Goal: Contribute content: Contribute content

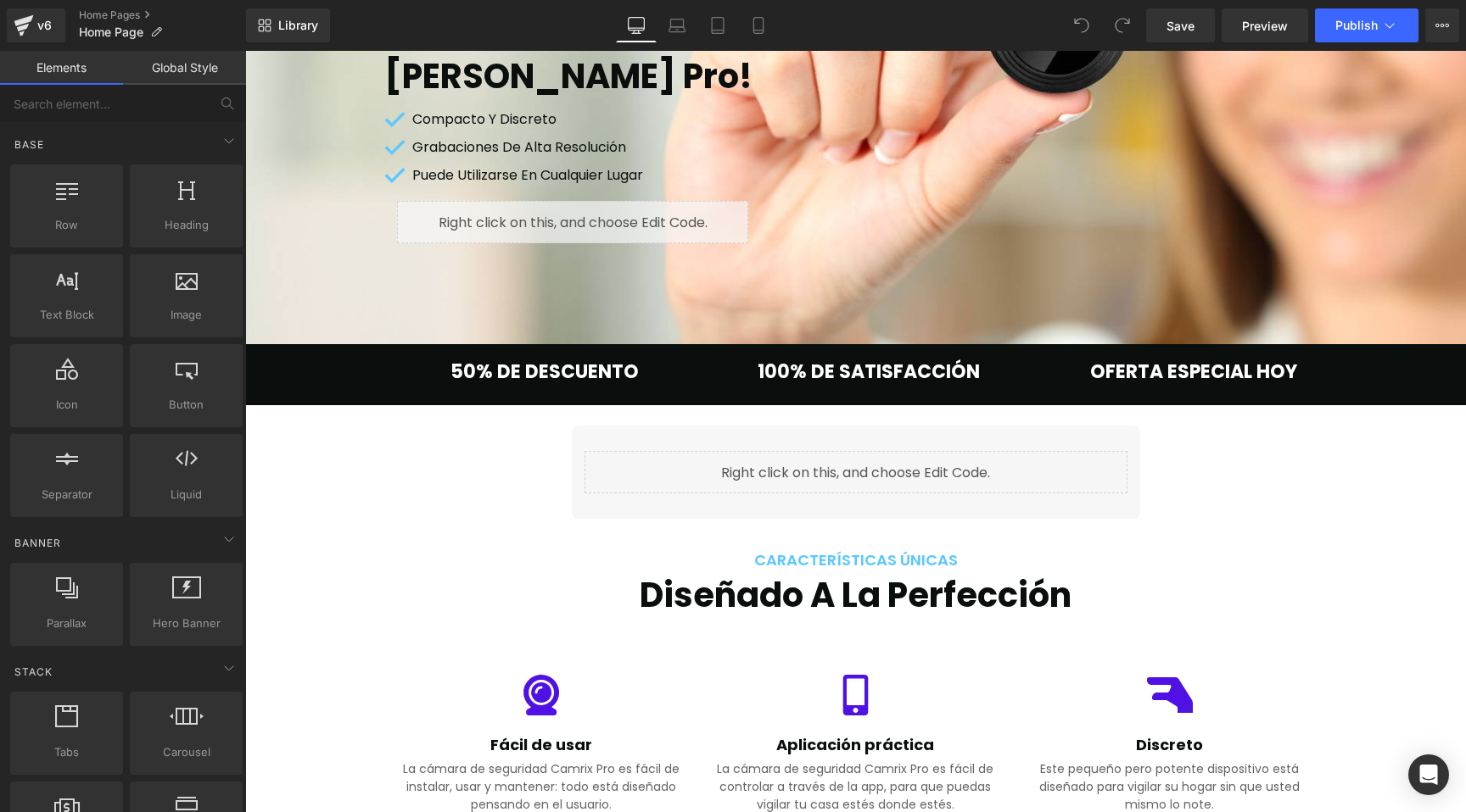
scroll to position [552, 0]
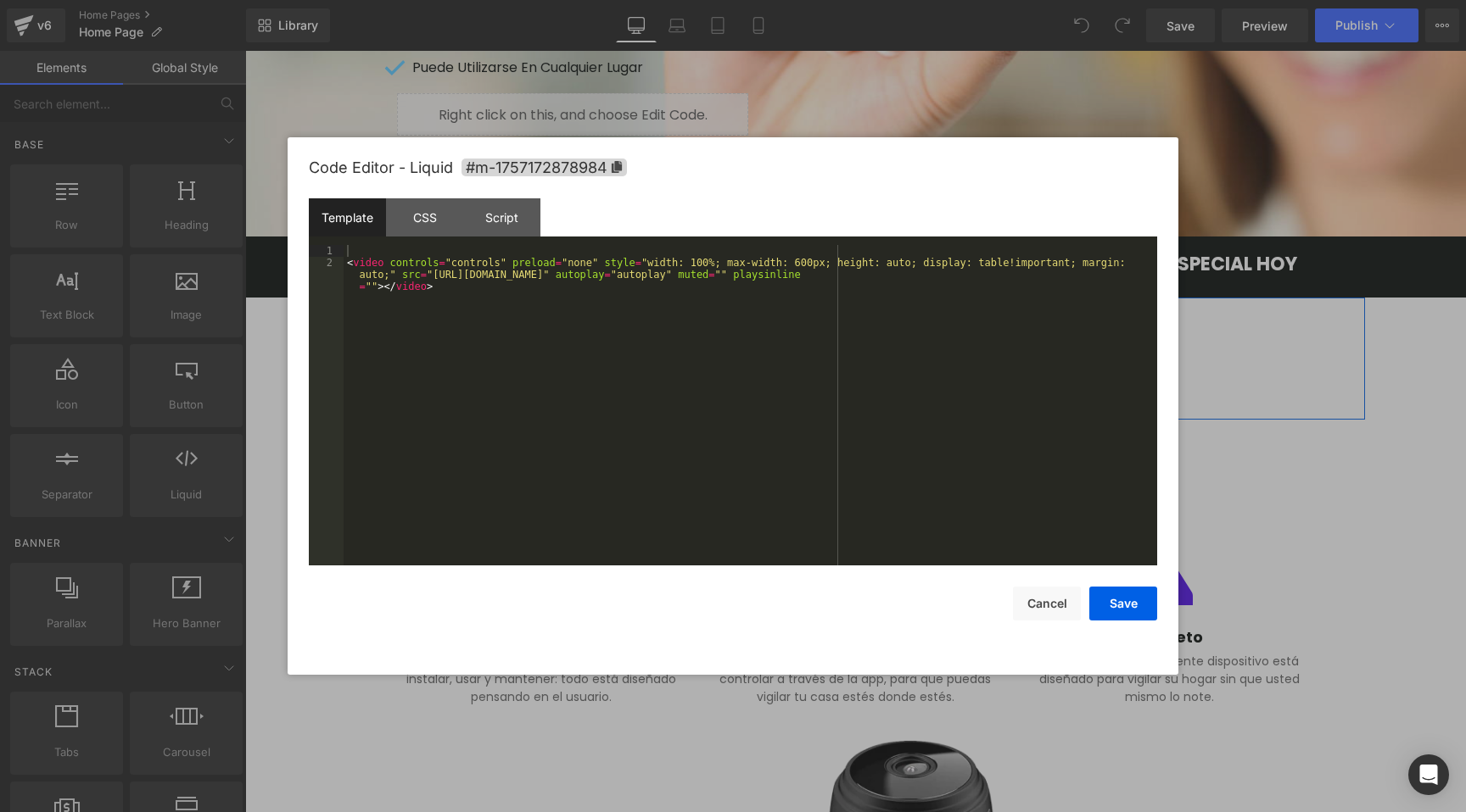
click at [872, 357] on div "Liquid" at bounding box center [855, 365] width 543 height 43
drag, startPoint x: 881, startPoint y: 275, endPoint x: 435, endPoint y: 275, distance: 446.0
click at [435, 275] on div "< video controls = "controls" preload = "none" style = "width: 100%; max-width:…" at bounding box center [750, 429] width 813 height 368
click at [1116, 611] on button "Save" at bounding box center [1124, 603] width 68 height 34
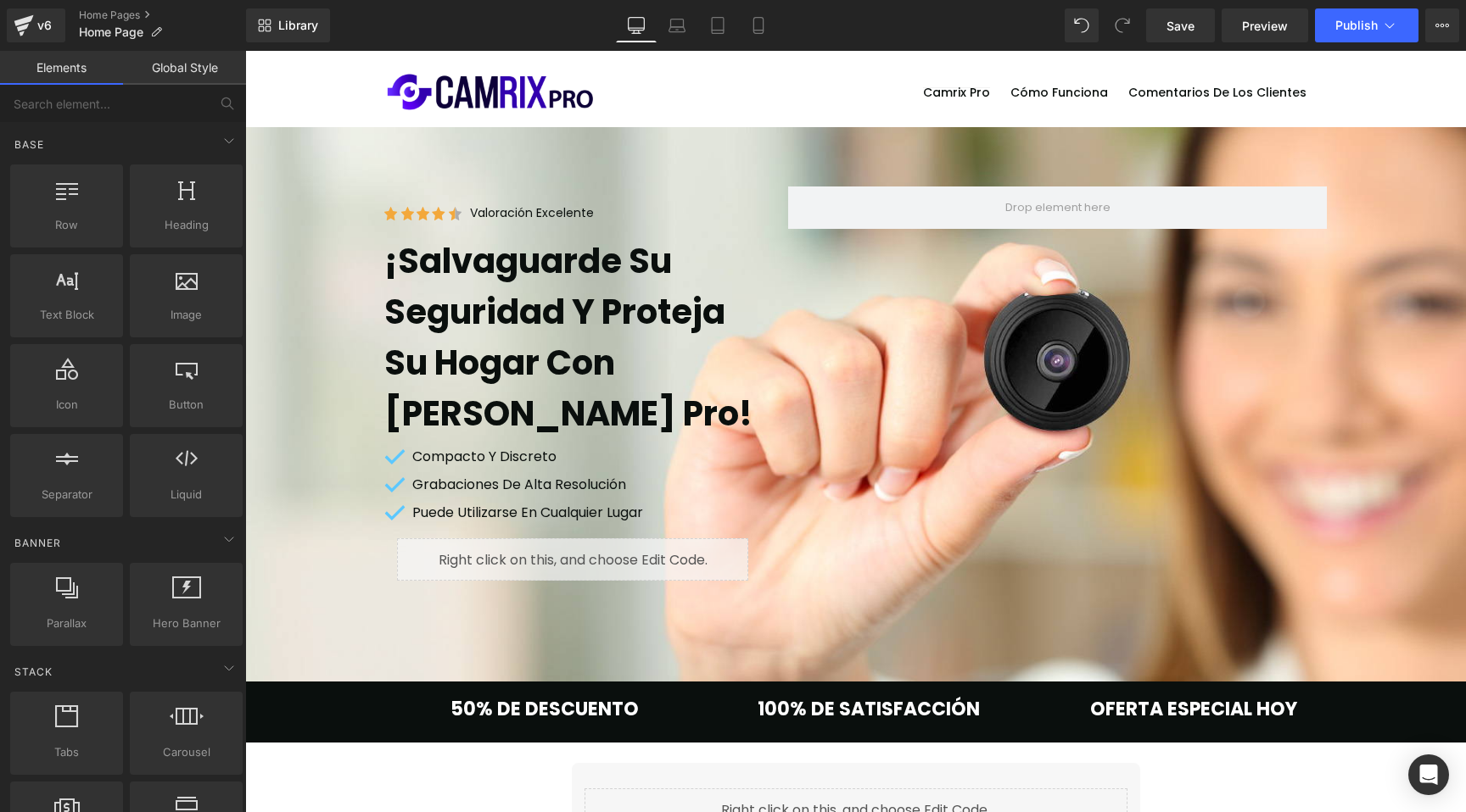
scroll to position [322, 0]
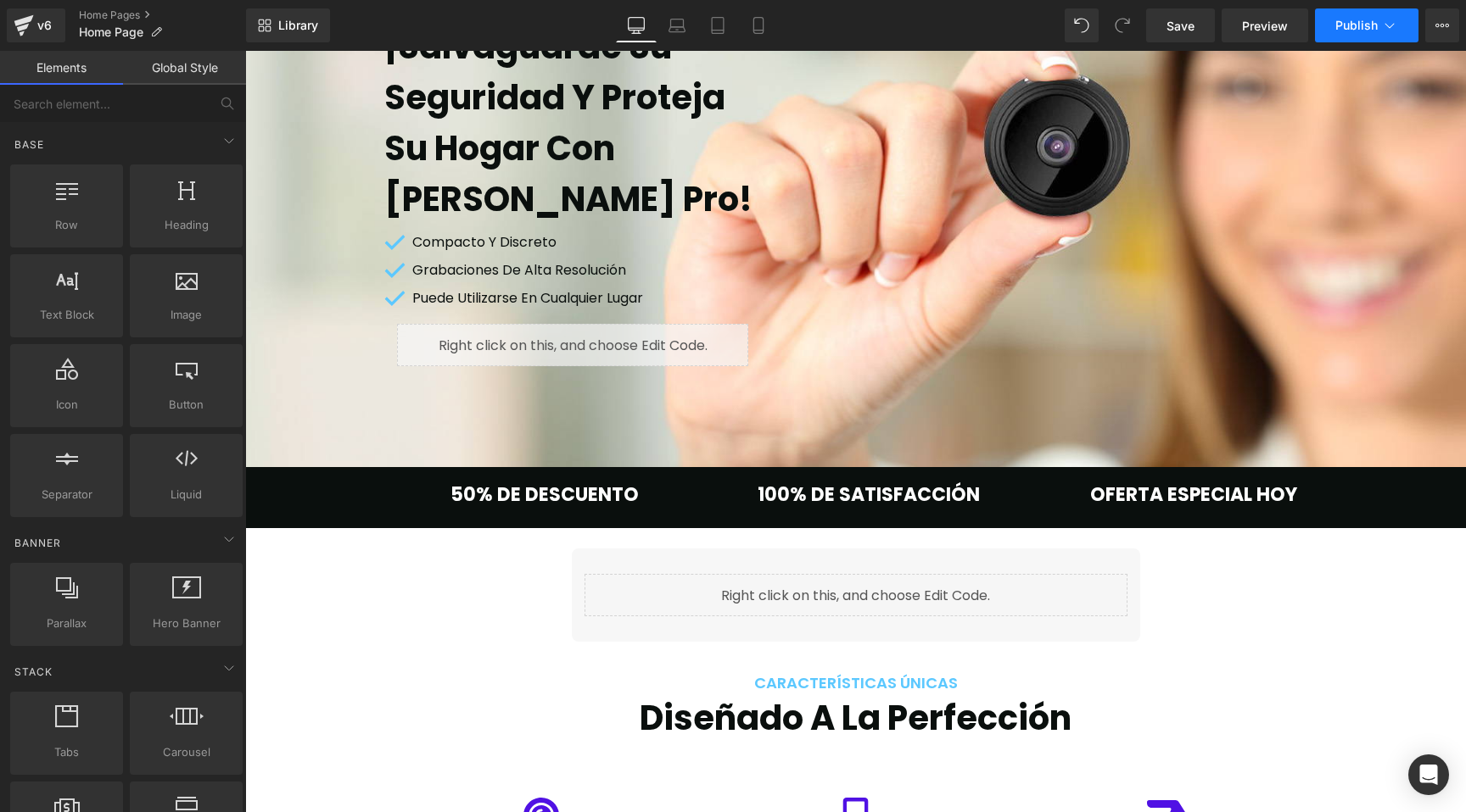
click at [1347, 33] on button "Publish" at bounding box center [1367, 26] width 103 height 34
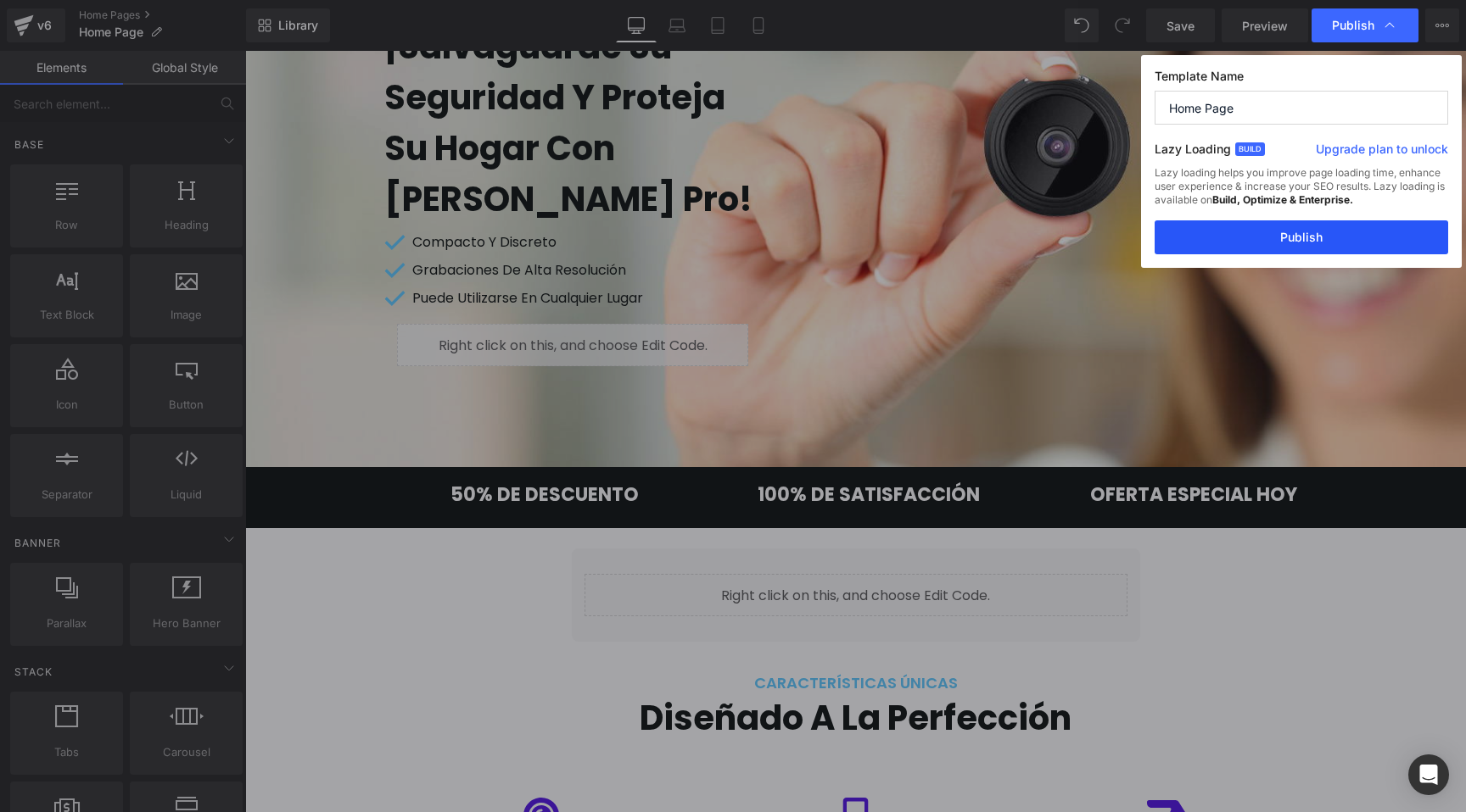
click at [1313, 232] on button "Publish" at bounding box center [1301, 237] width 293 height 34
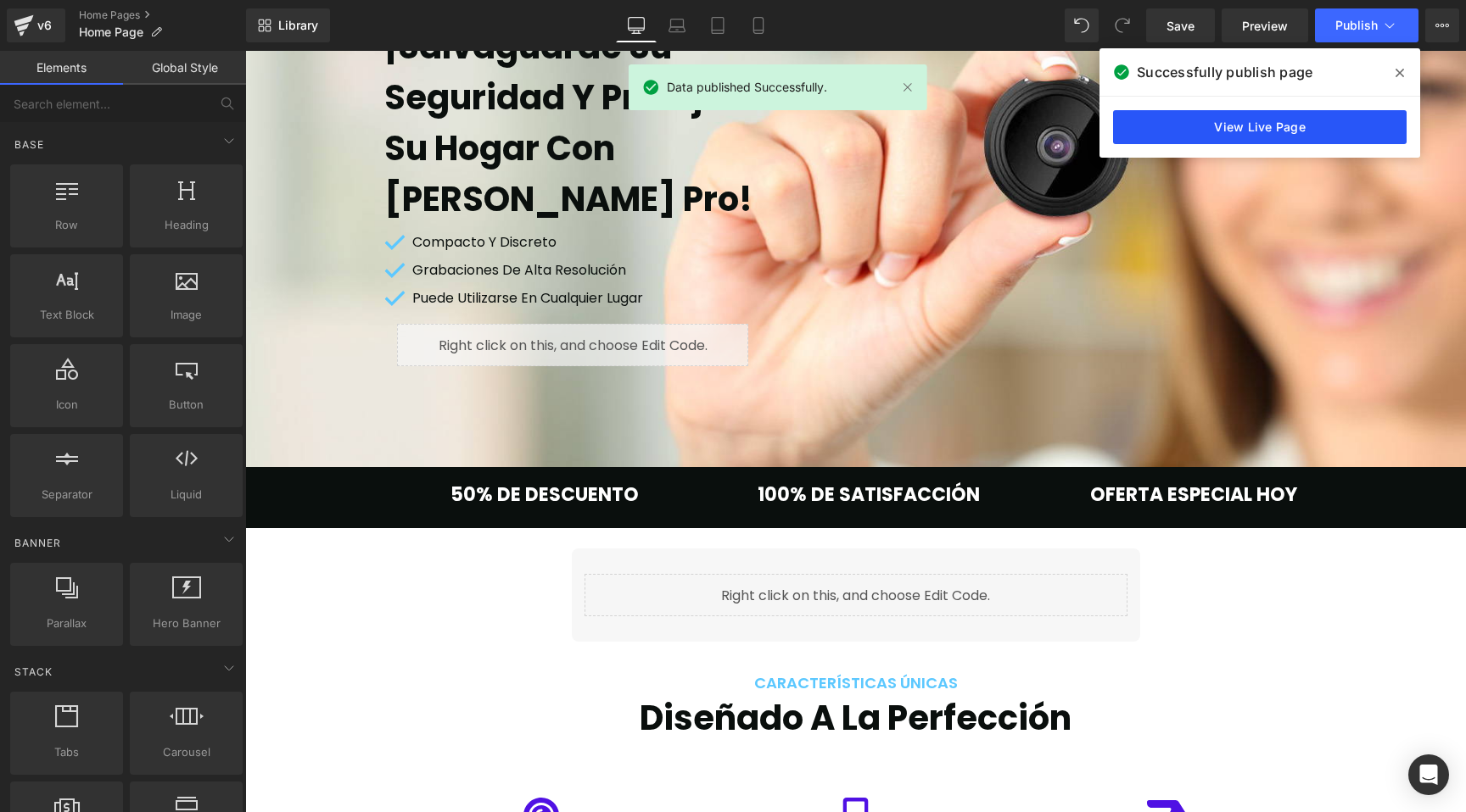
click at [1284, 135] on link "View Live Page" at bounding box center [1259, 127] width 293 height 34
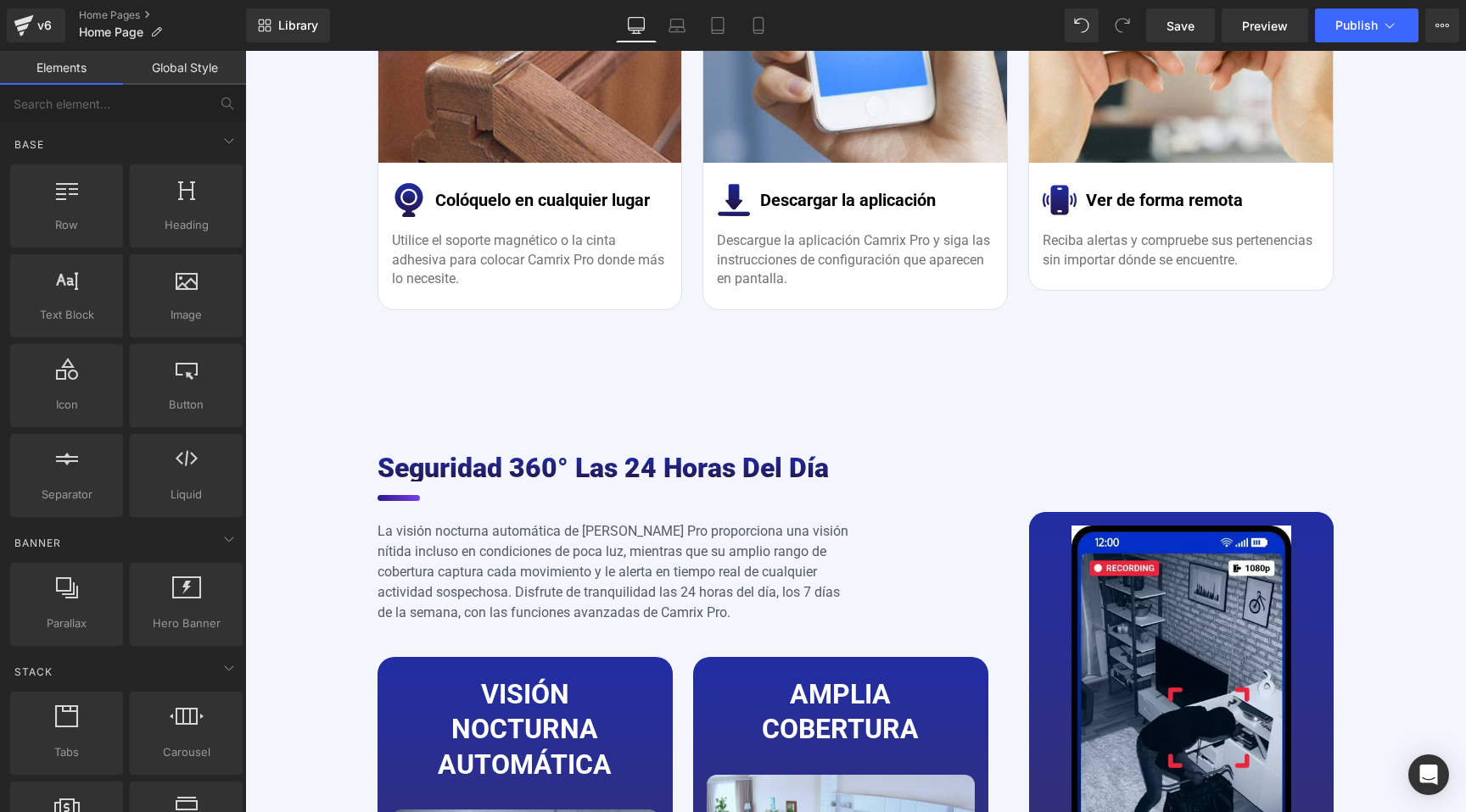
scroll to position [4168, 0]
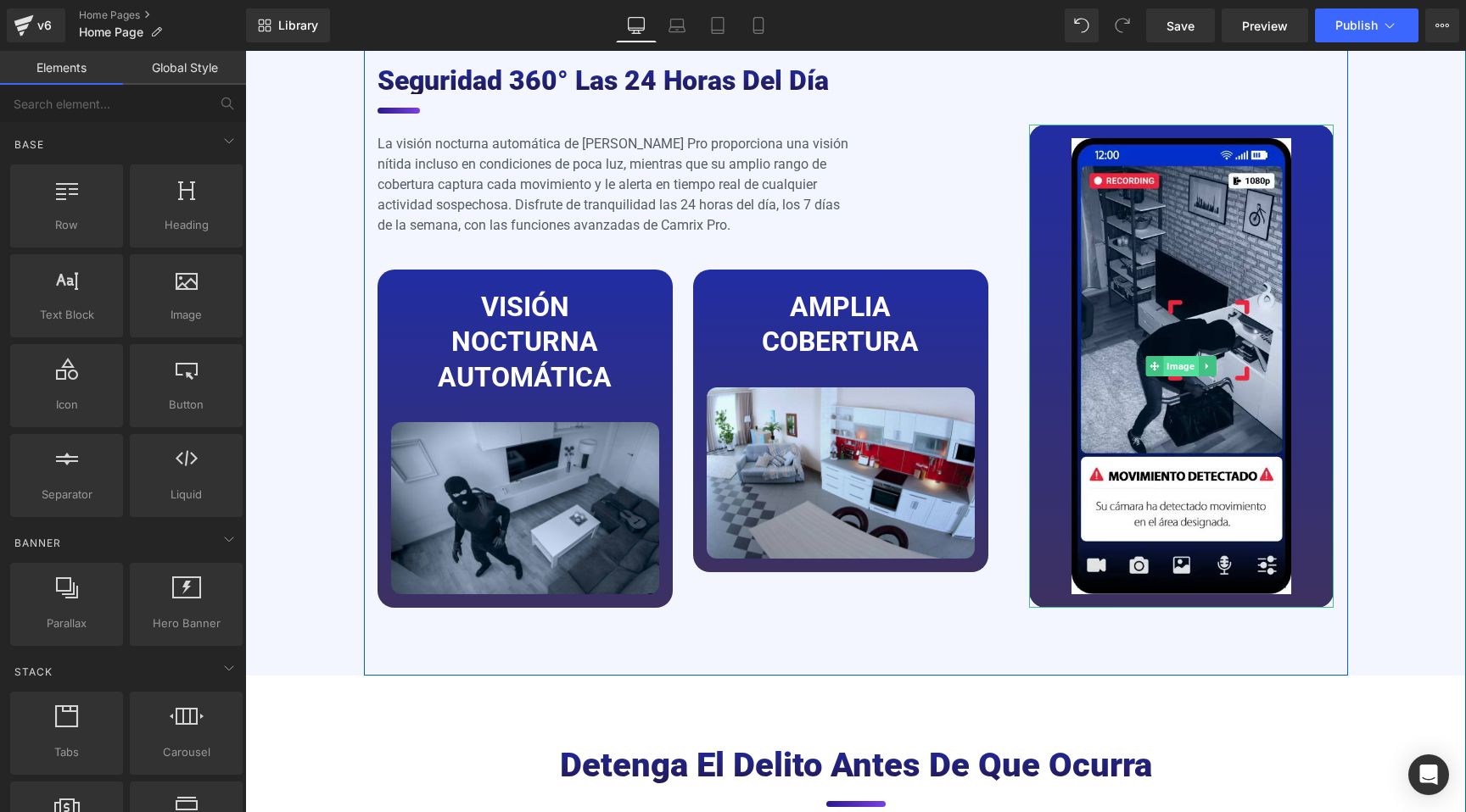
click at [1178, 357] on span "Image" at bounding box center [1181, 366] width 35 height 21
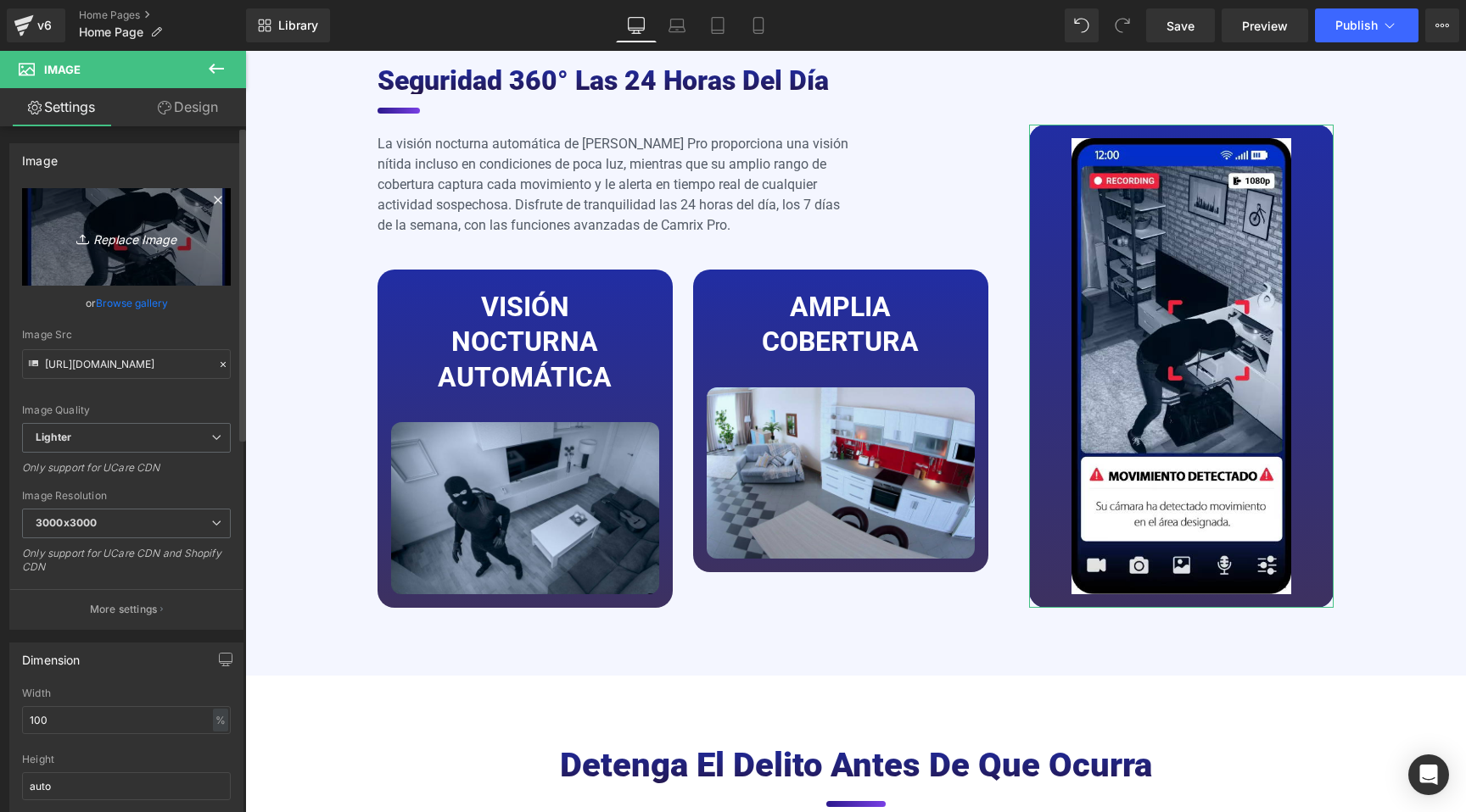
click at [131, 235] on icon "Replace Image" at bounding box center [127, 237] width 136 height 21
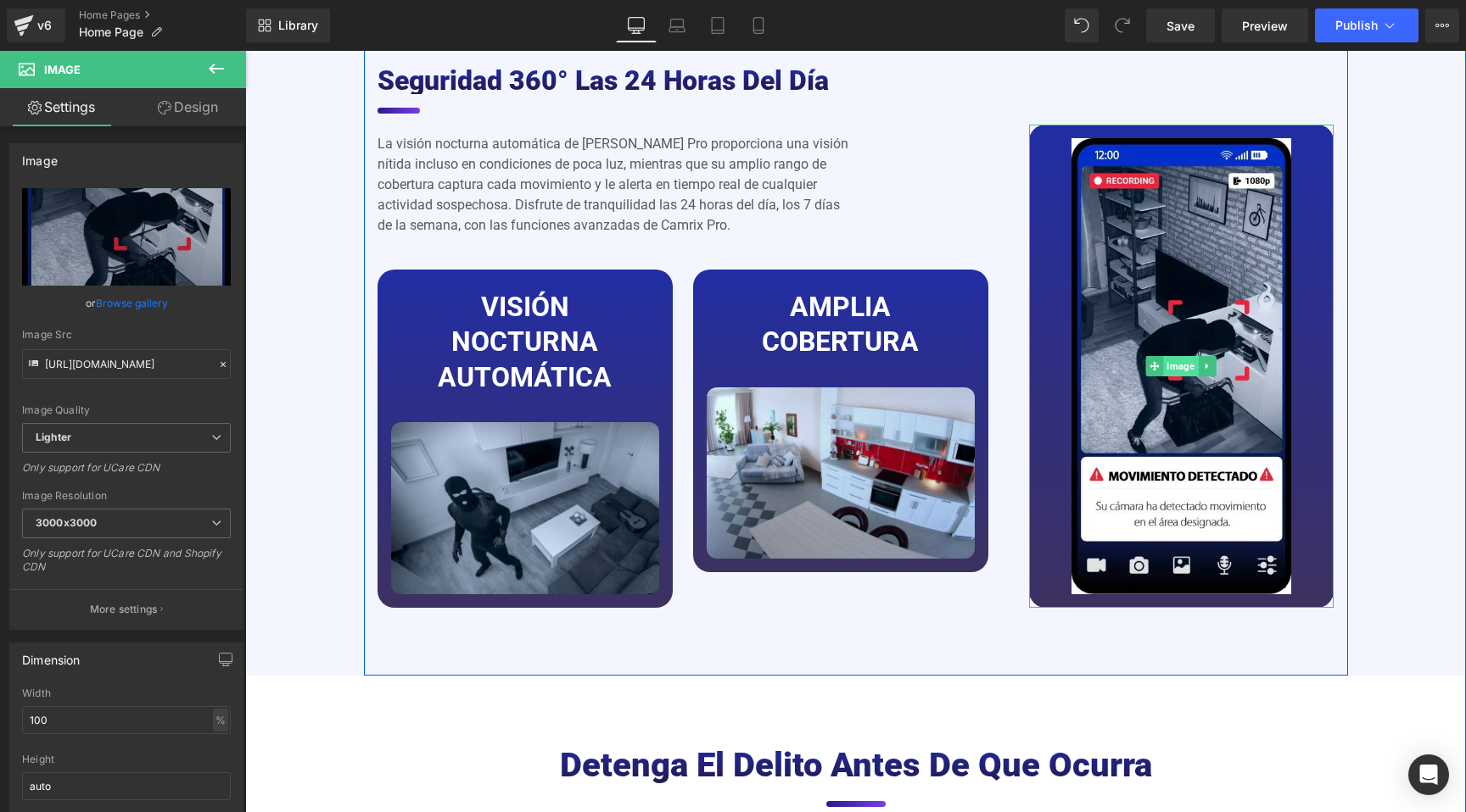
click at [1185, 357] on span "Image" at bounding box center [1181, 366] width 35 height 21
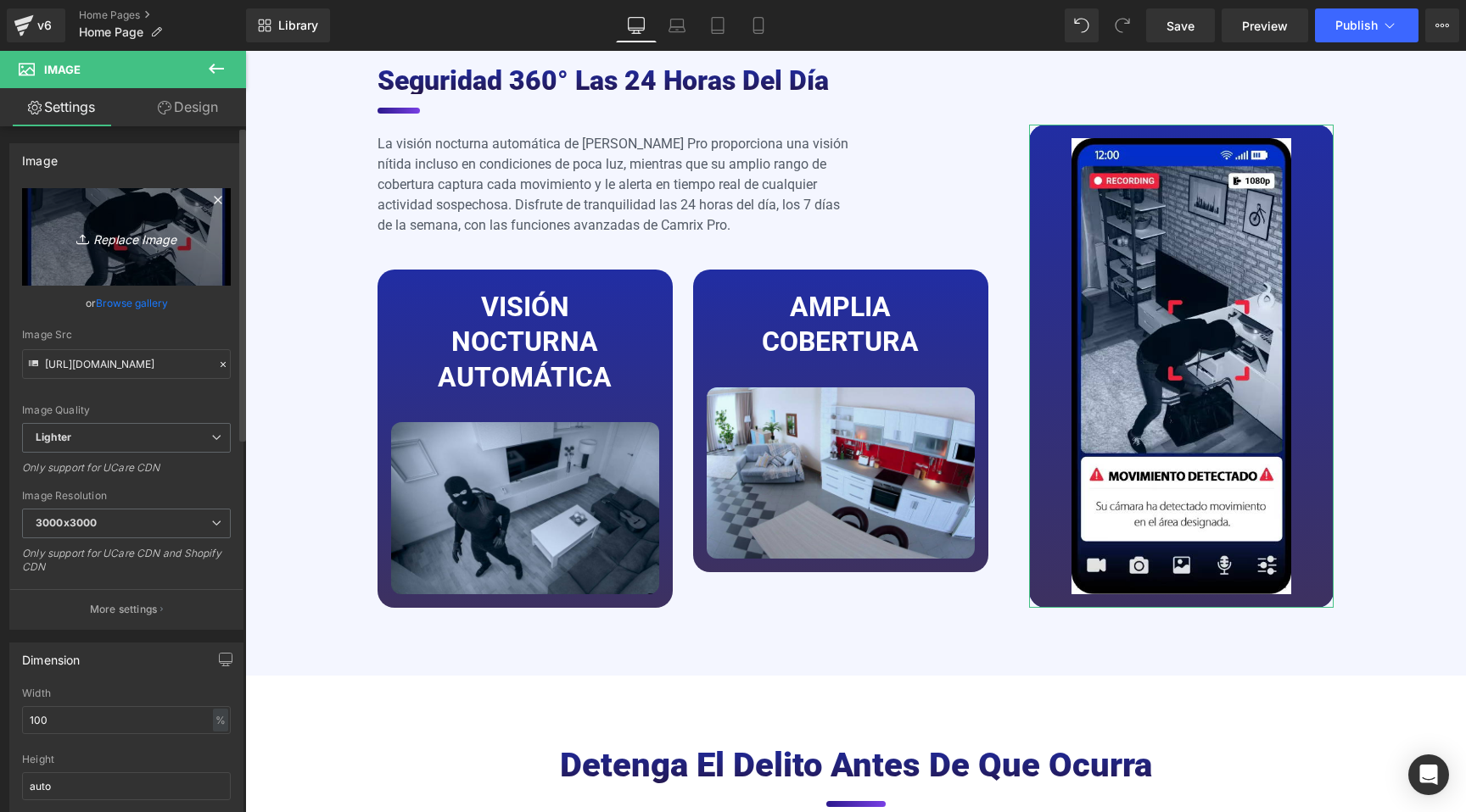
click at [114, 242] on icon "Replace Image" at bounding box center [127, 237] width 136 height 21
type input "C:\fakepath\PT.jpg"
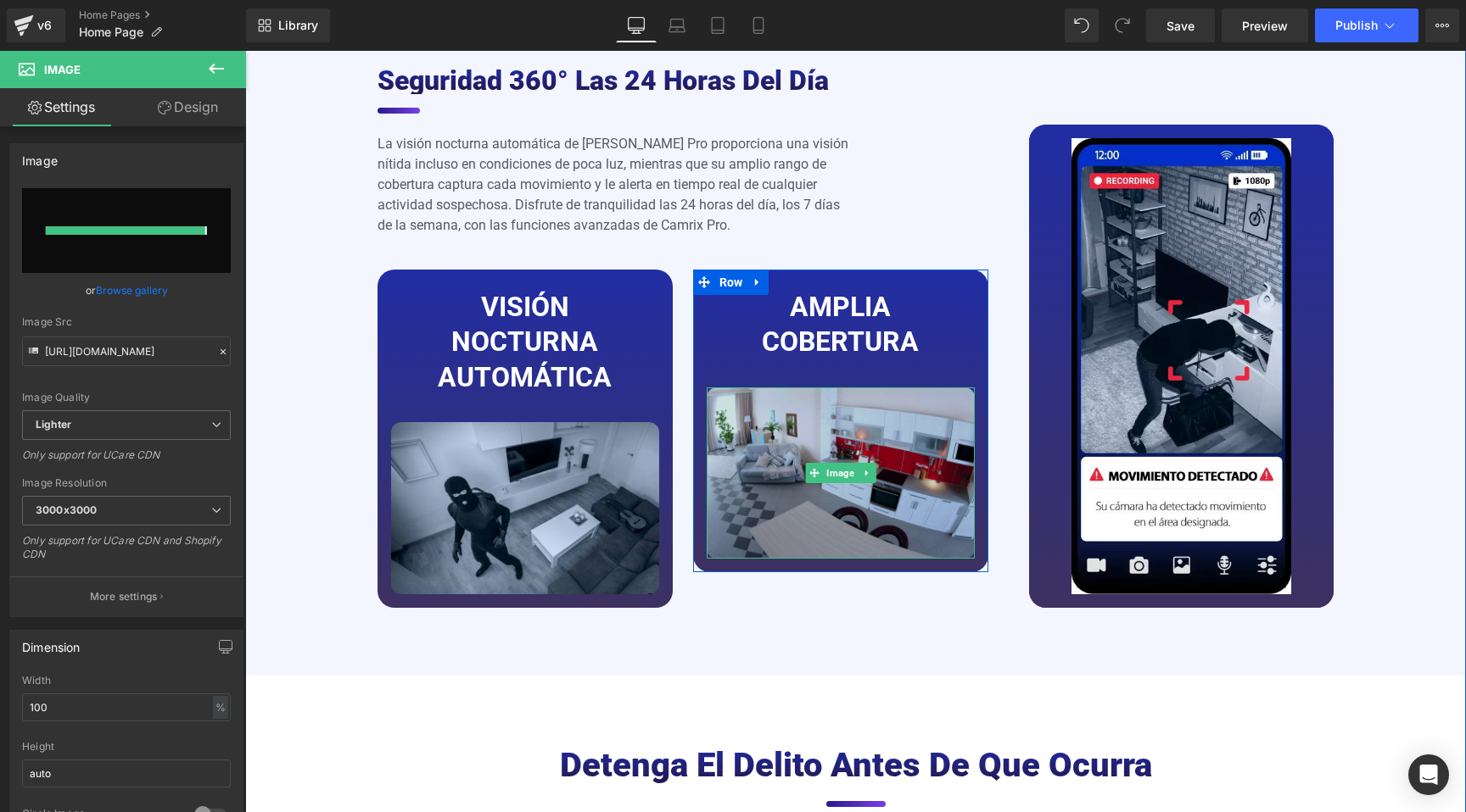
type input "[URL][DOMAIN_NAME]"
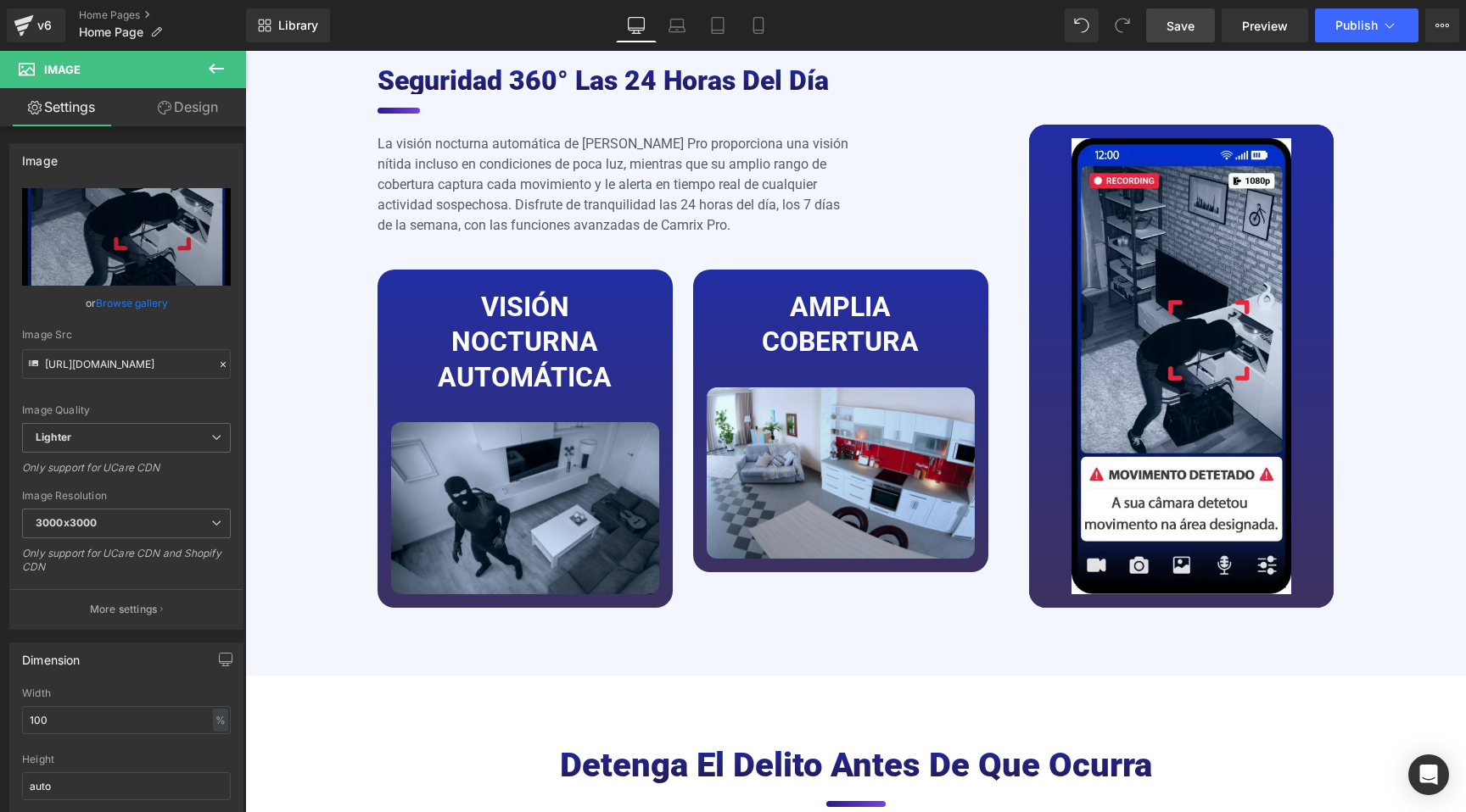
click at [1190, 21] on span "Save" at bounding box center [1180, 26] width 28 height 18
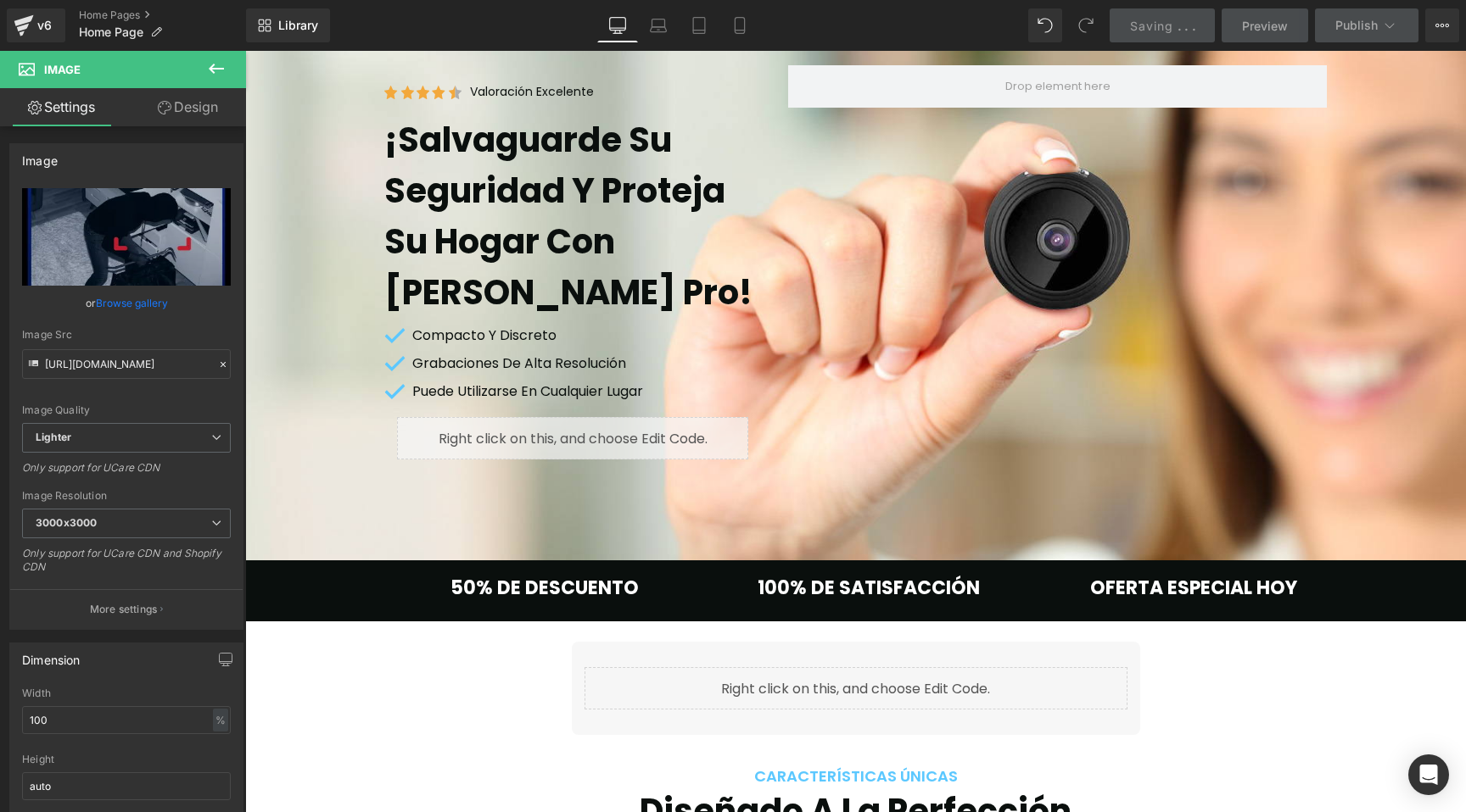
scroll to position [0, 0]
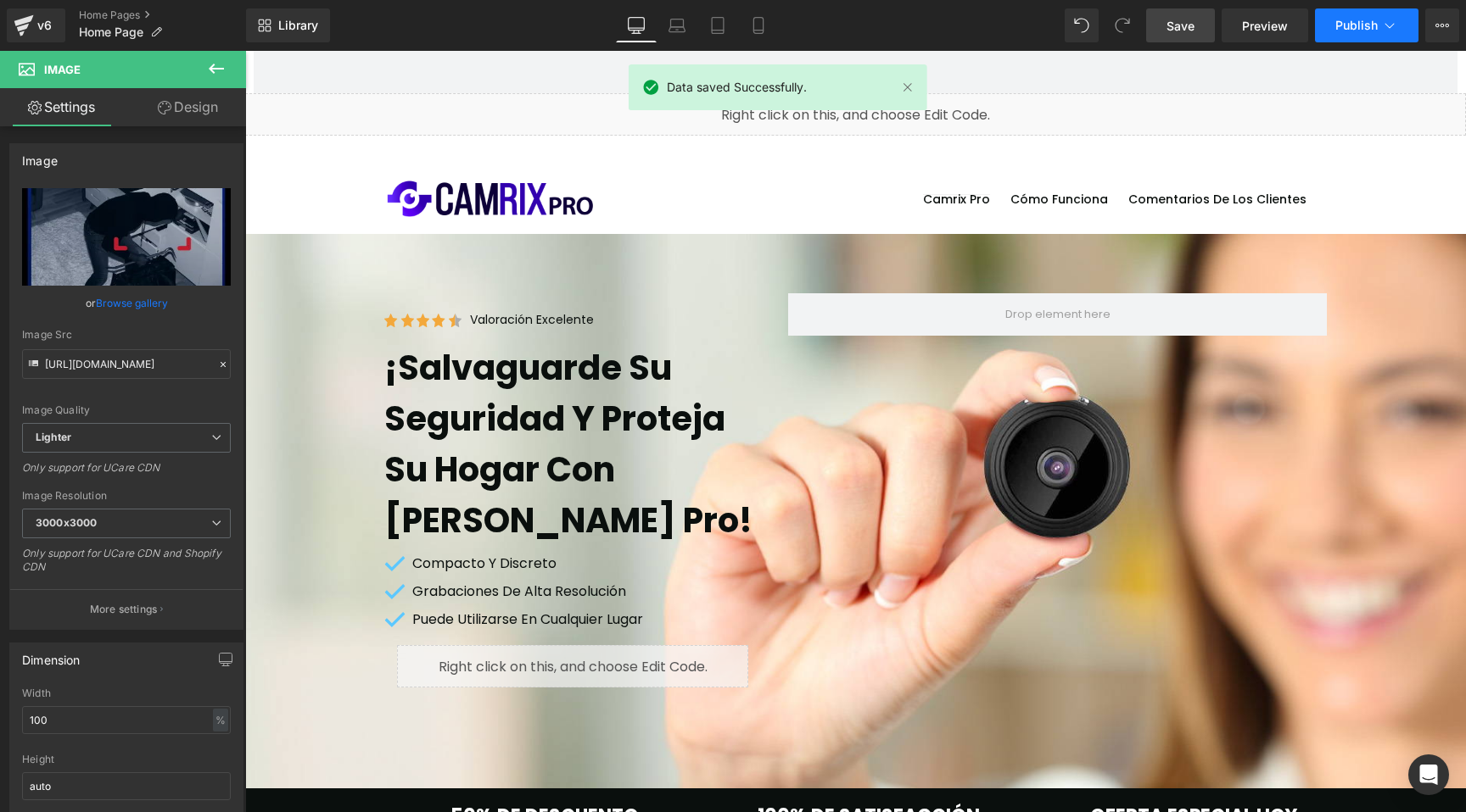
click at [1350, 23] on span "Publish" at bounding box center [1356, 25] width 43 height 13
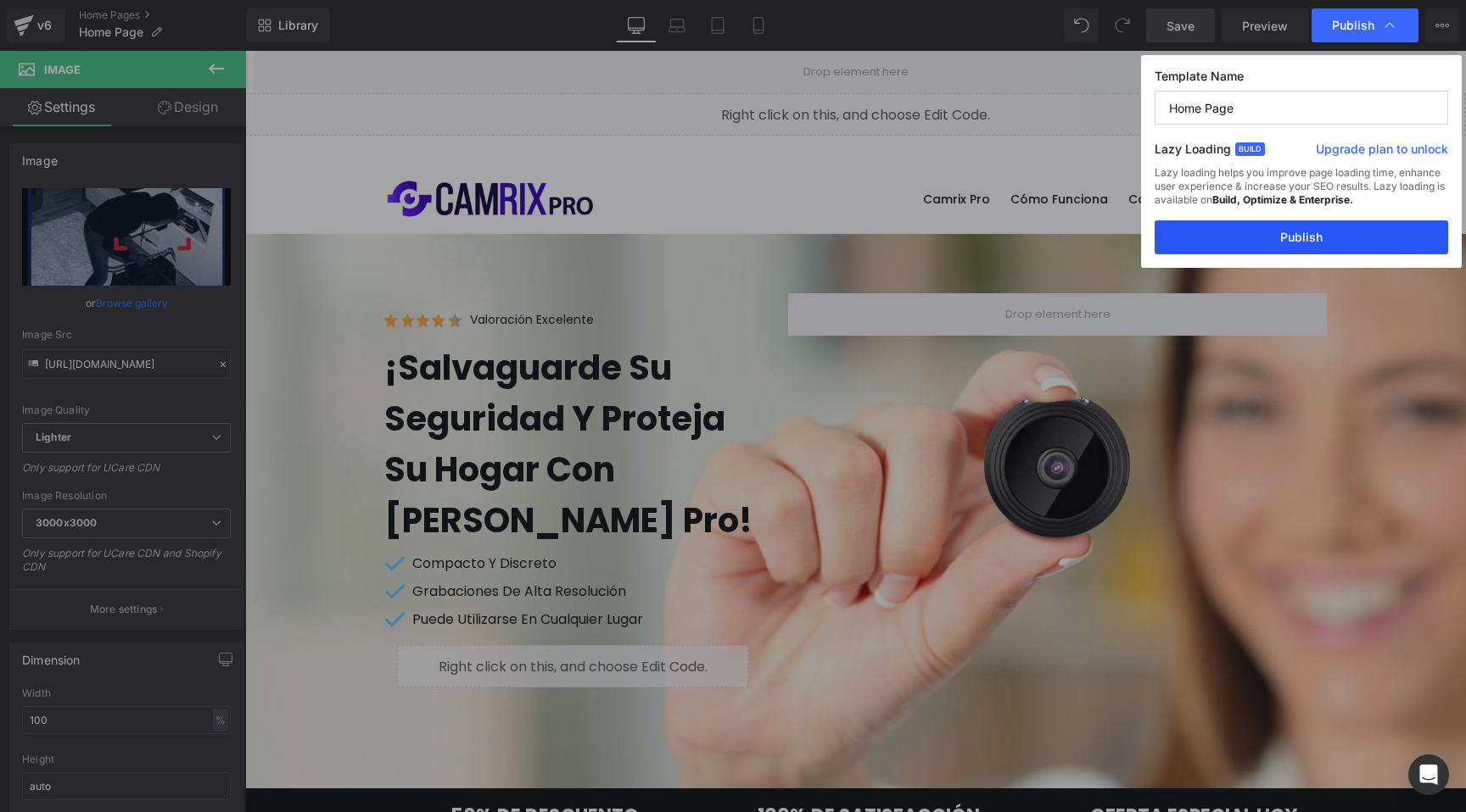
click at [1280, 240] on button "Publish" at bounding box center [1301, 237] width 293 height 34
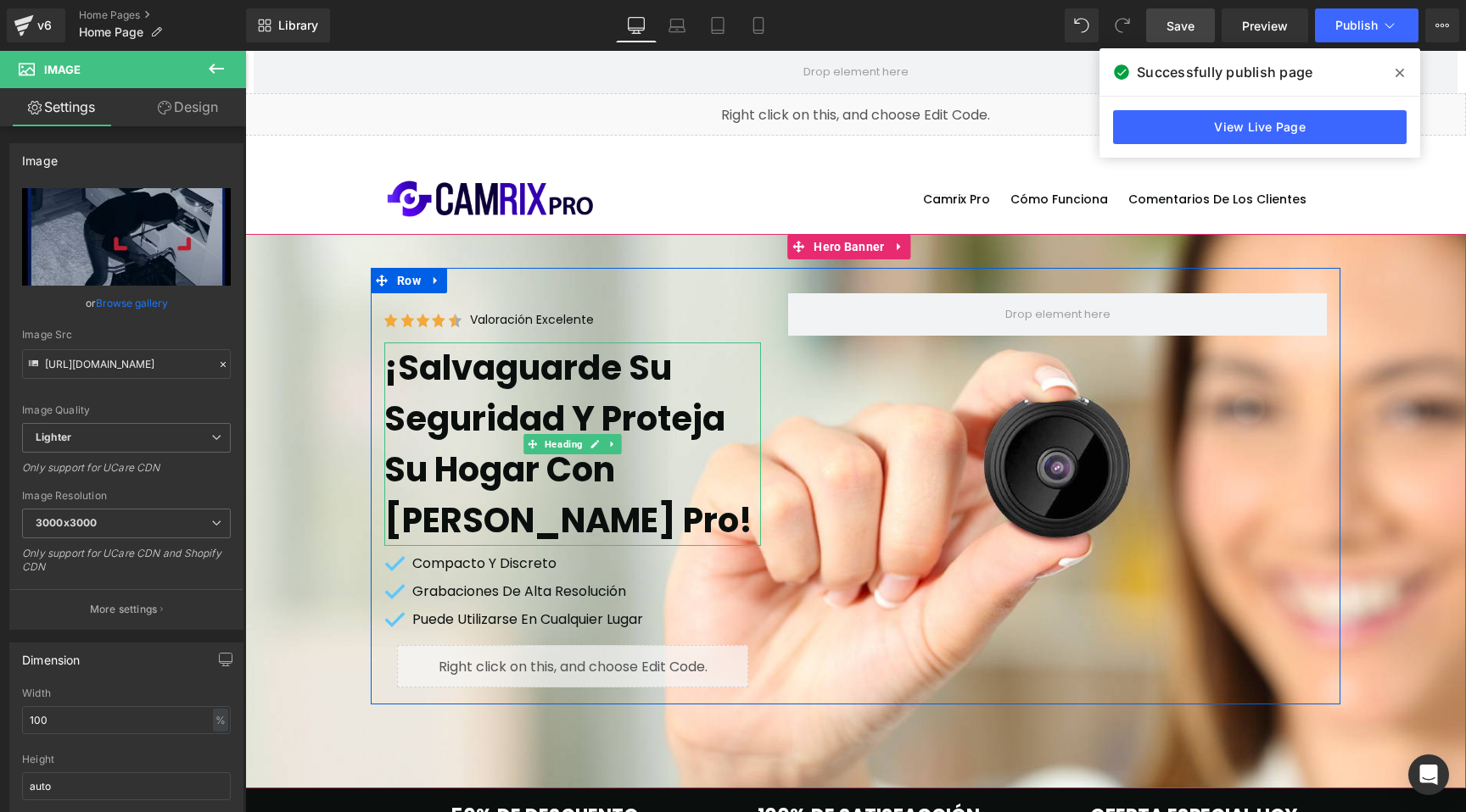
click at [623, 373] on h1 "¡Salvaguarde su seguridad y proteja su hogar con [PERSON_NAME] Pro!" at bounding box center [572, 444] width 376 height 203
